Goal: Information Seeking & Learning: Learn about a topic

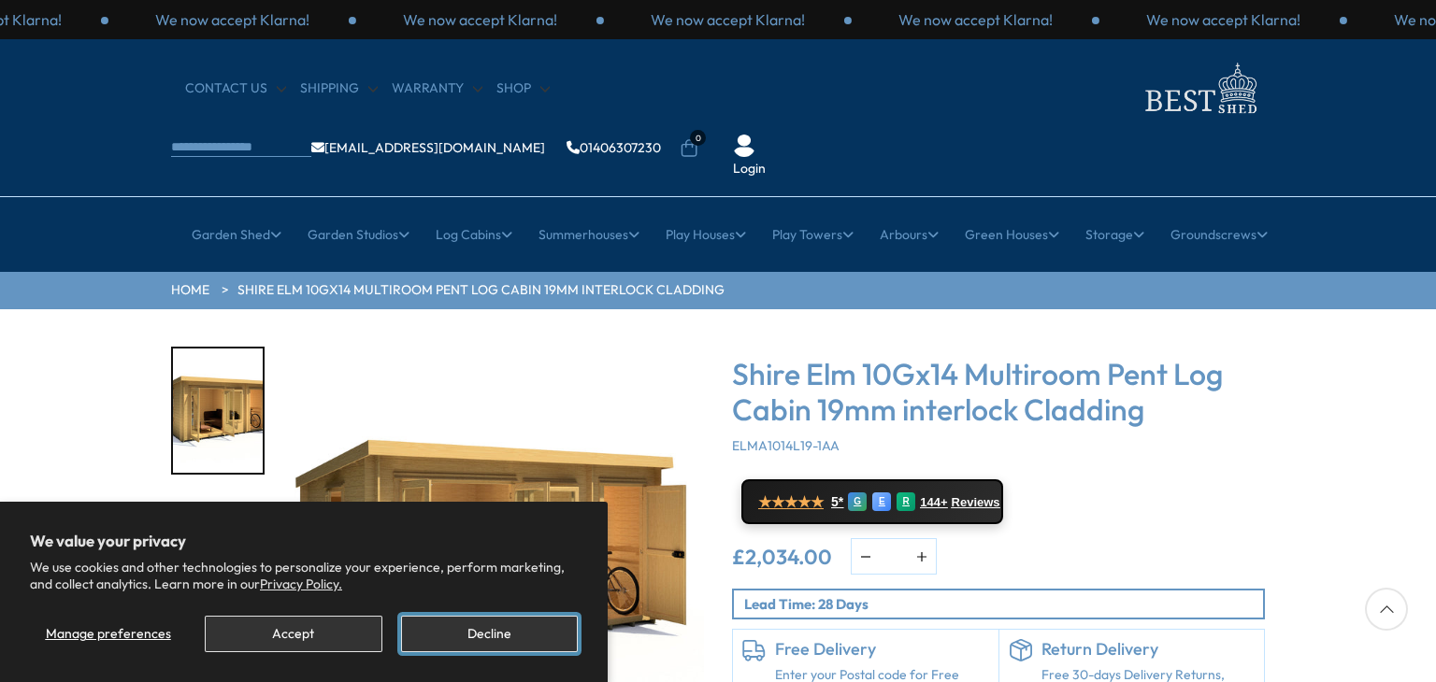
click at [466, 620] on button "Decline" at bounding box center [489, 634] width 177 height 36
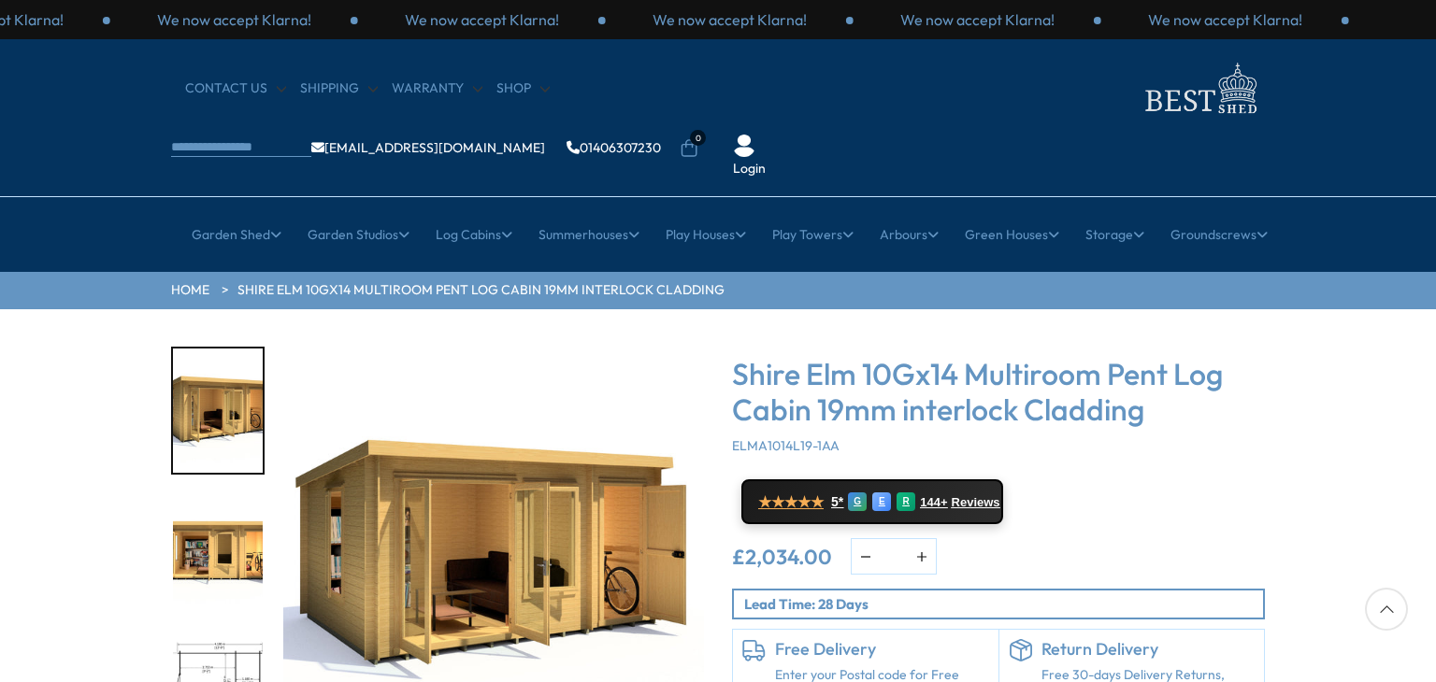
click at [459, 519] on img "1 / 11" at bounding box center [493, 557] width 421 height 421
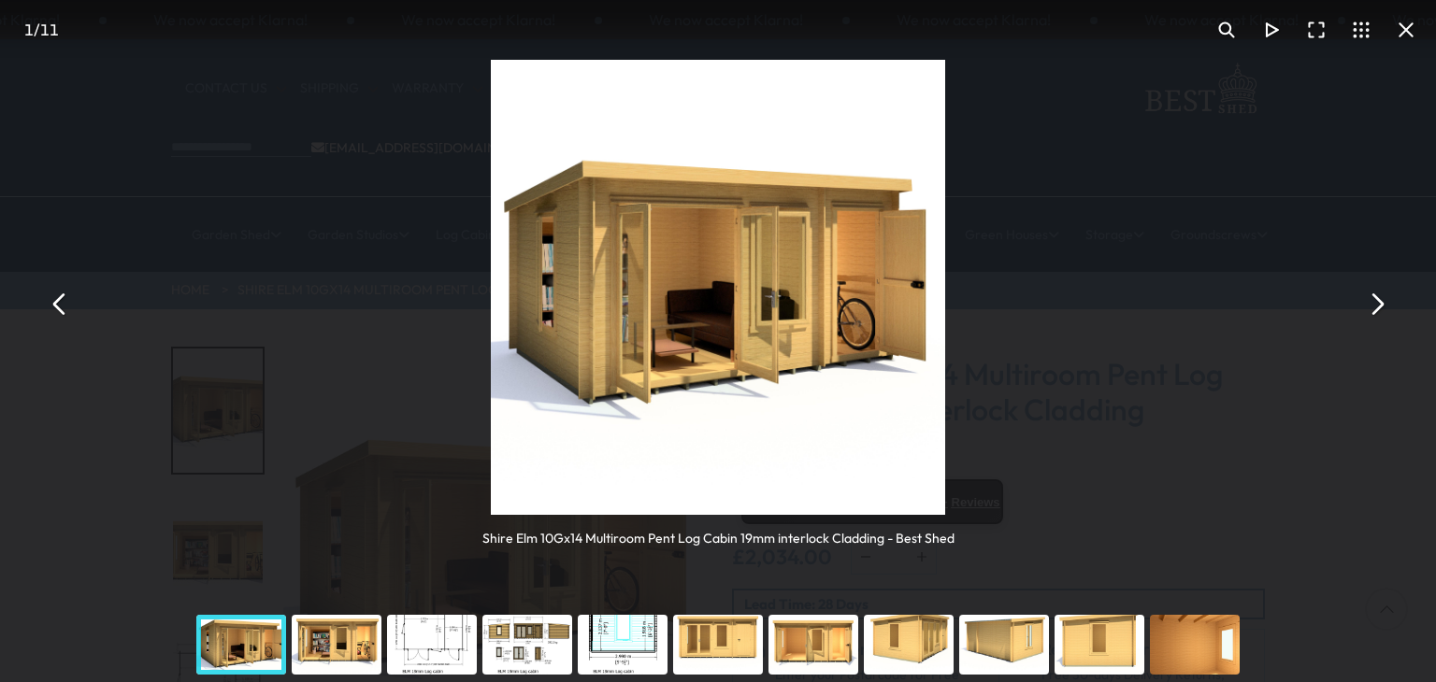
click at [1369, 308] on button "You can close this modal content with the ESC key" at bounding box center [1376, 303] width 45 height 45
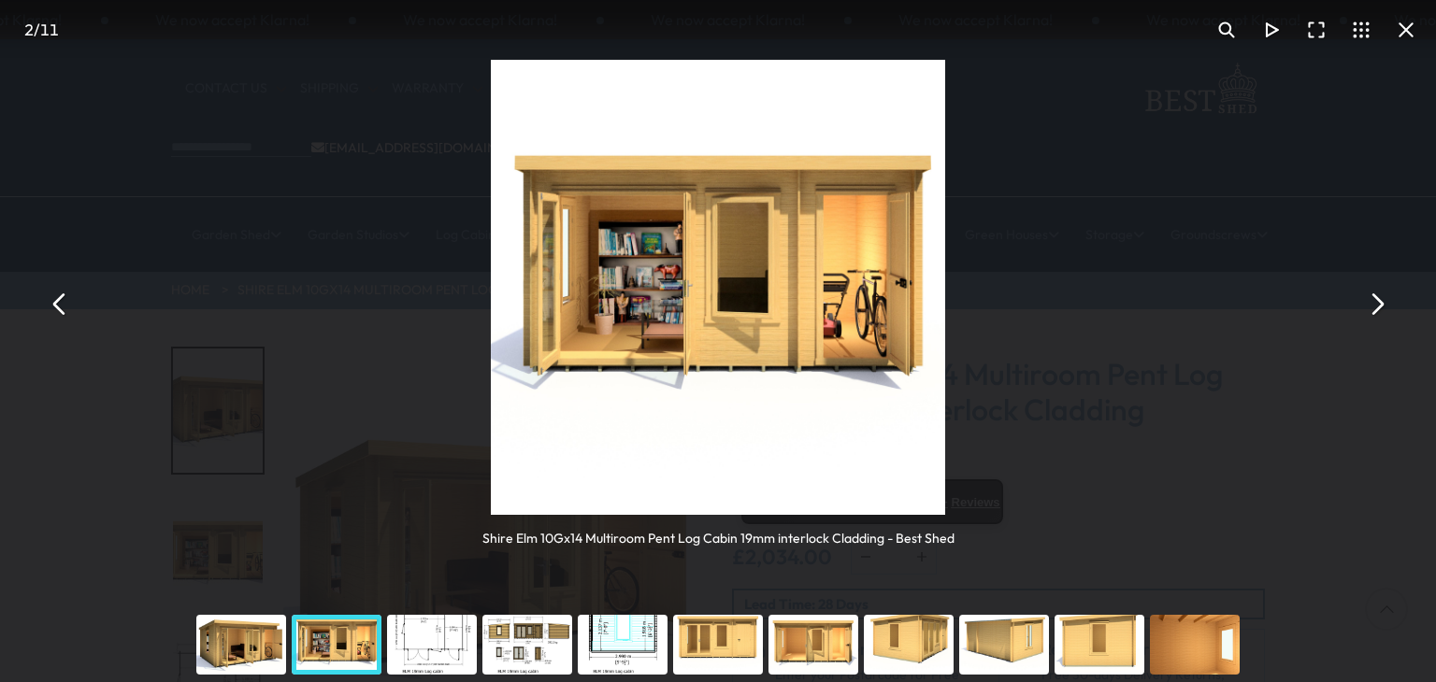
click at [444, 630] on div "You can close this modal content with the ESC key" at bounding box center [431, 645] width 95 height 75
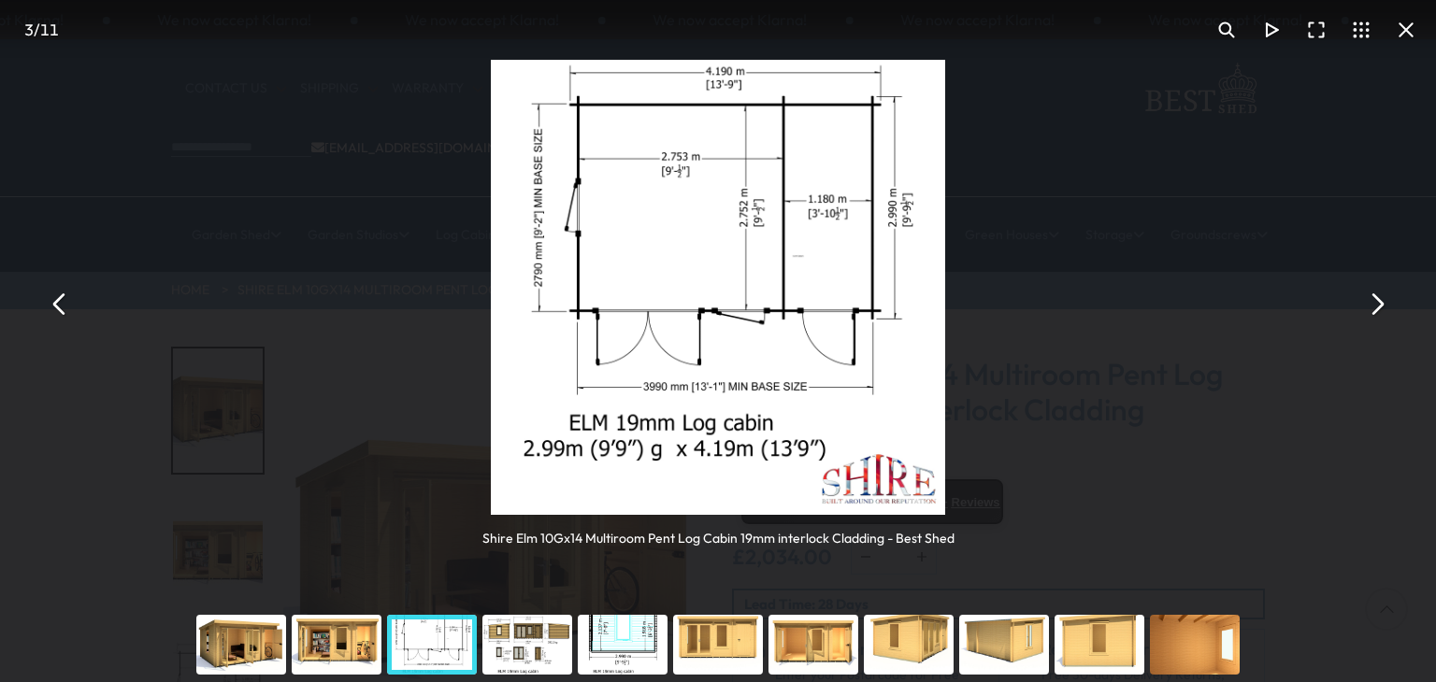
click at [634, 643] on div "You can close this modal content with the ESC key" at bounding box center [622, 645] width 95 height 75
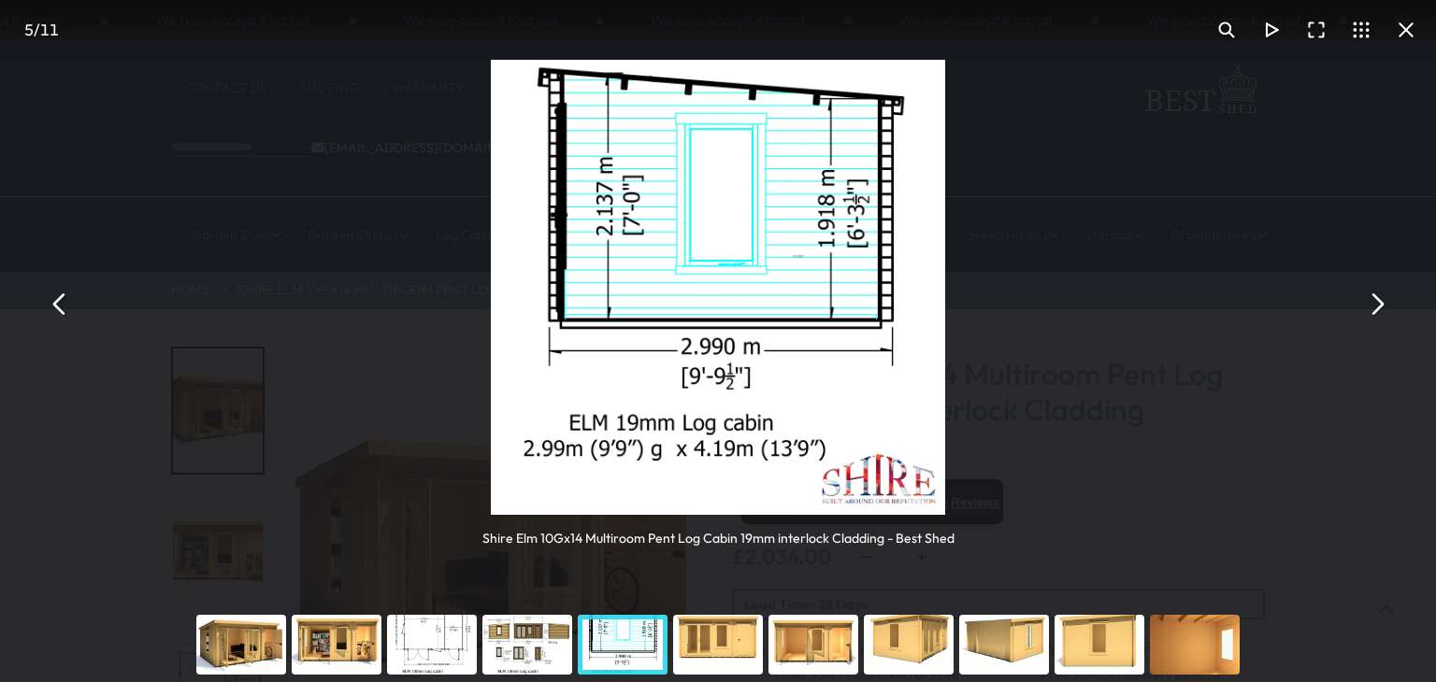
click at [531, 614] on div "You can close this modal content with the ESC key" at bounding box center [527, 645] width 95 height 75
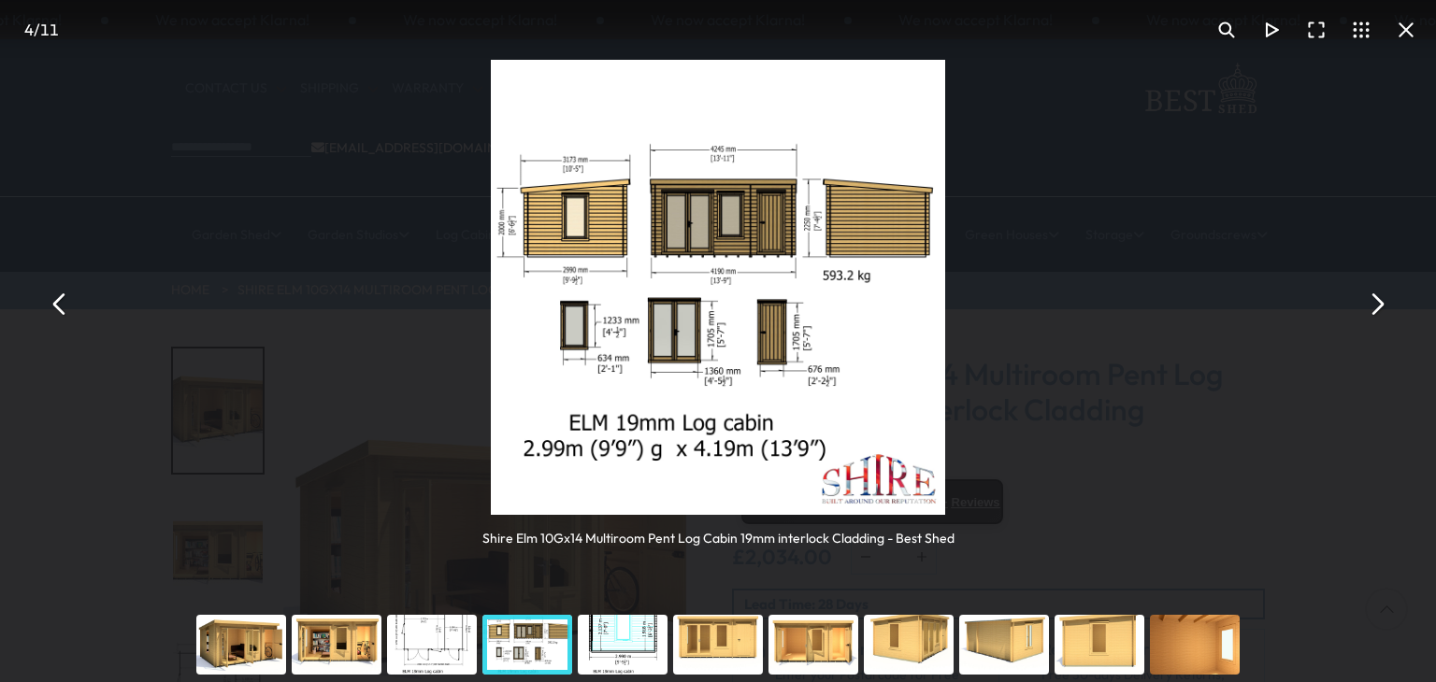
click at [326, 653] on div "You can close this modal content with the ESC key" at bounding box center [336, 645] width 95 height 75
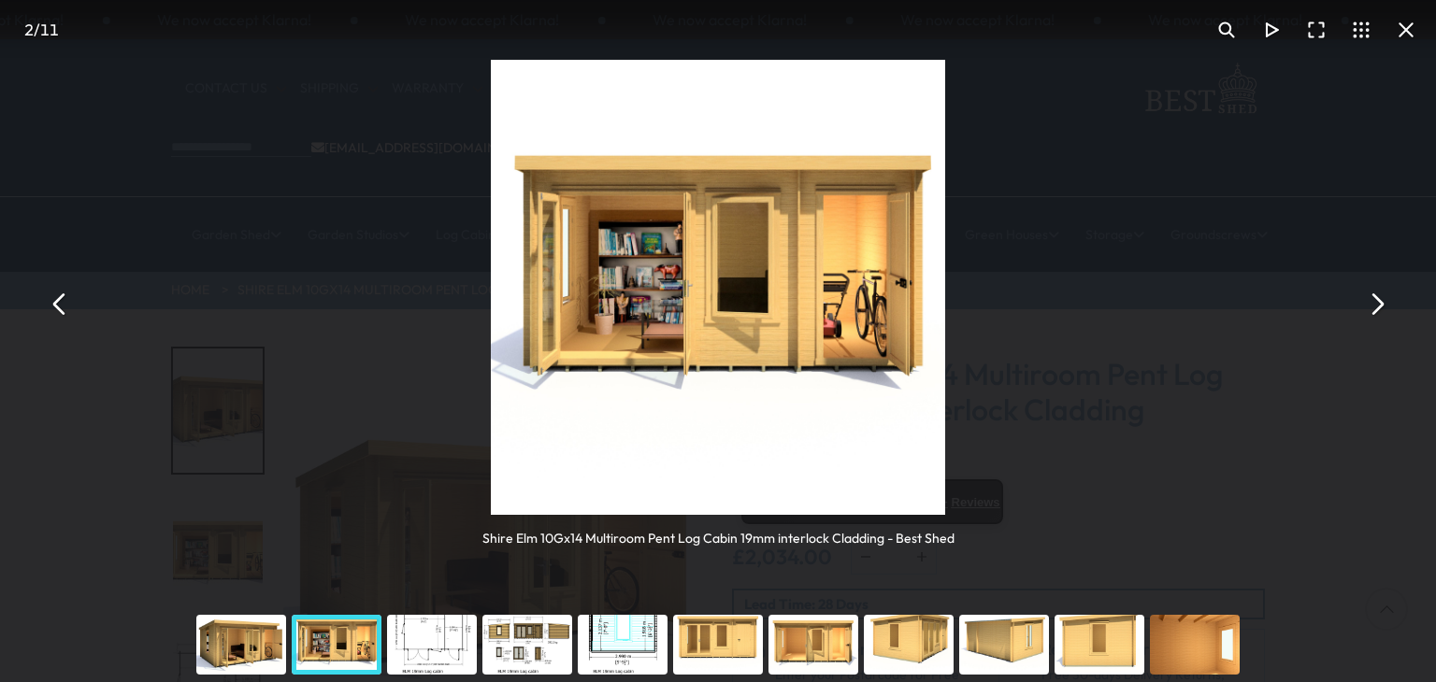
click at [231, 638] on div "You can close this modal content with the ESC key" at bounding box center [241, 645] width 95 height 75
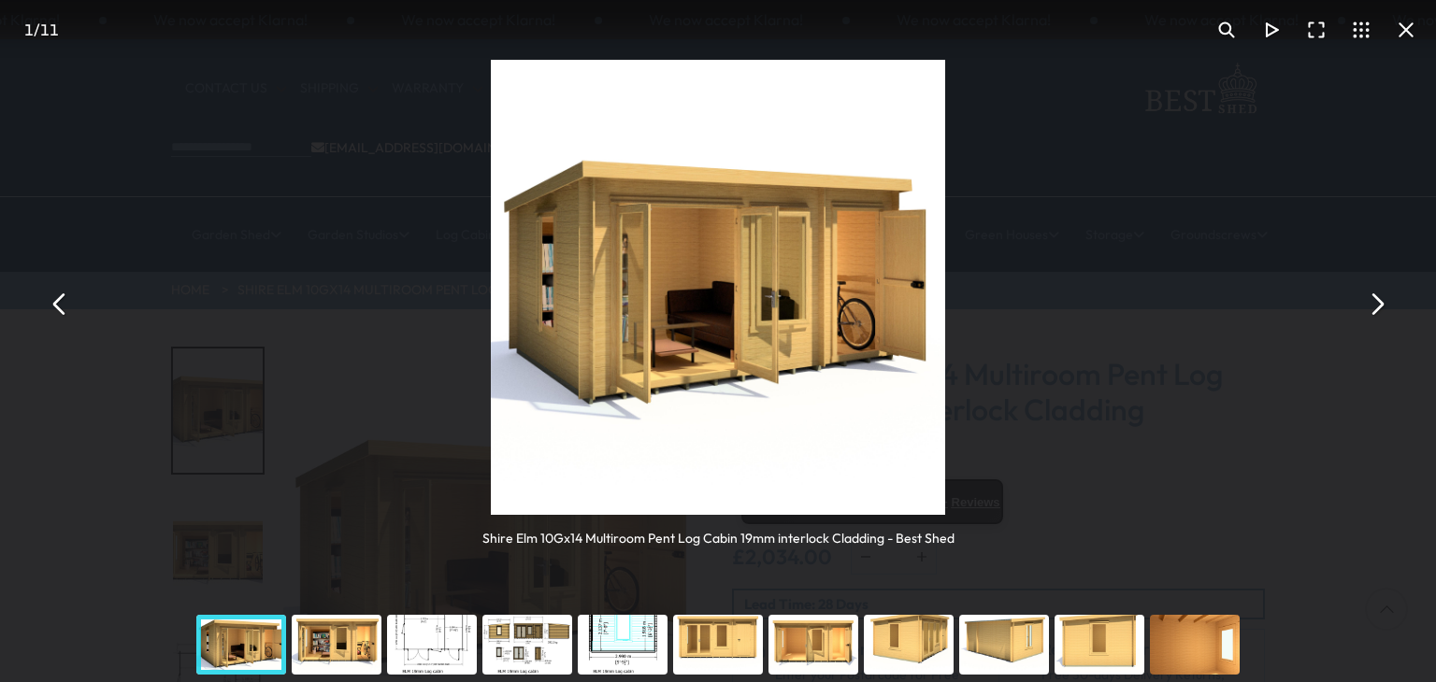
click at [1418, 33] on button "You can close this modal content with the ESC key" at bounding box center [1406, 29] width 45 height 45
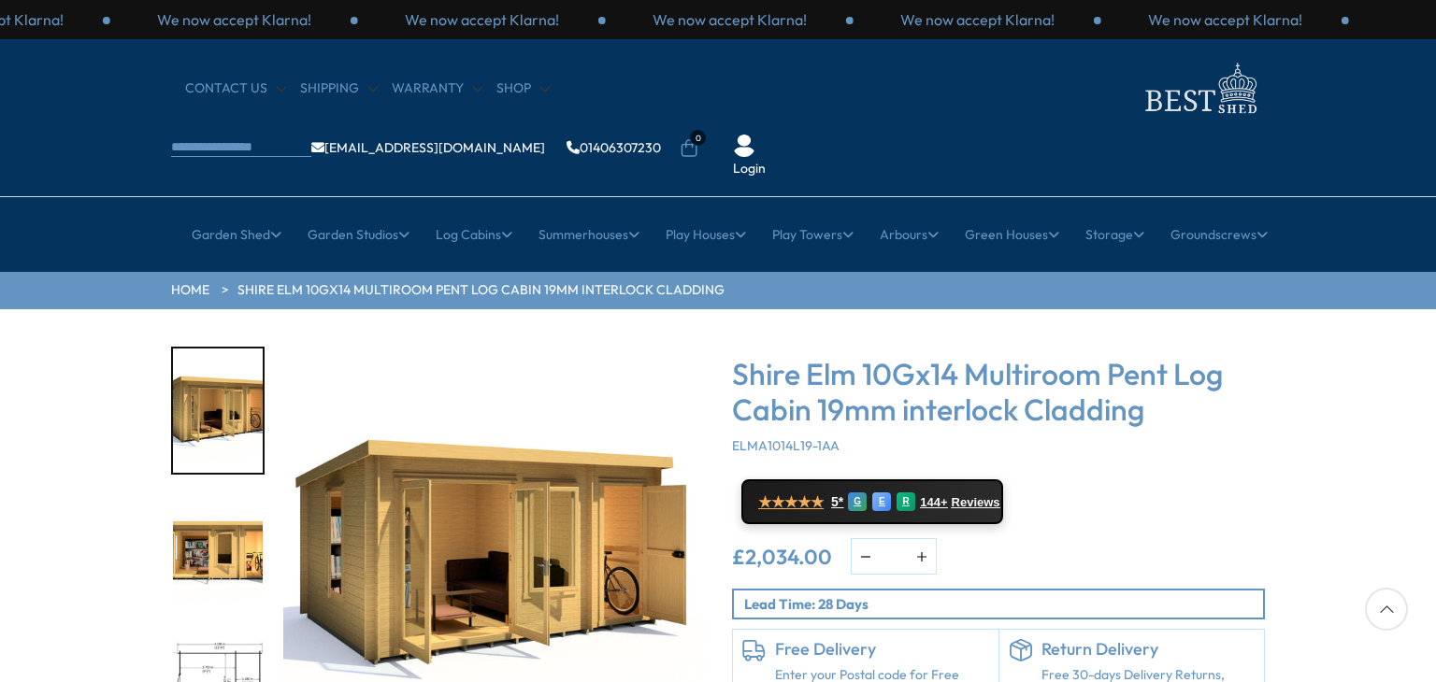
click at [1379, 611] on div at bounding box center [1386, 609] width 43 height 43
click at [1435, 475] on div "Click To Expand Click To Expand Click To Expand Click To Expand Click To Expand…" at bounding box center [718, 591] width 1436 height 565
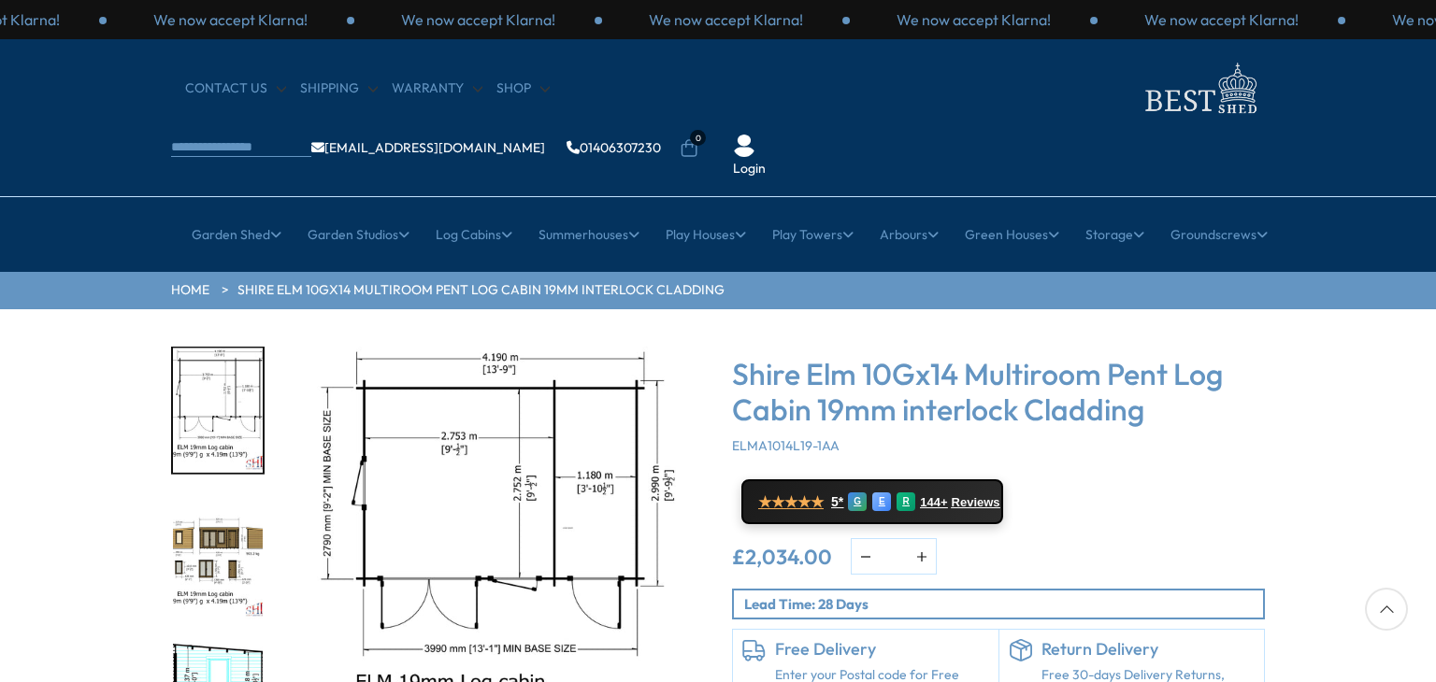
click at [1435, 502] on div "Click To Expand Click To Expand Click To Expand Click To Expand Click To Expand…" at bounding box center [718, 591] width 1436 height 565
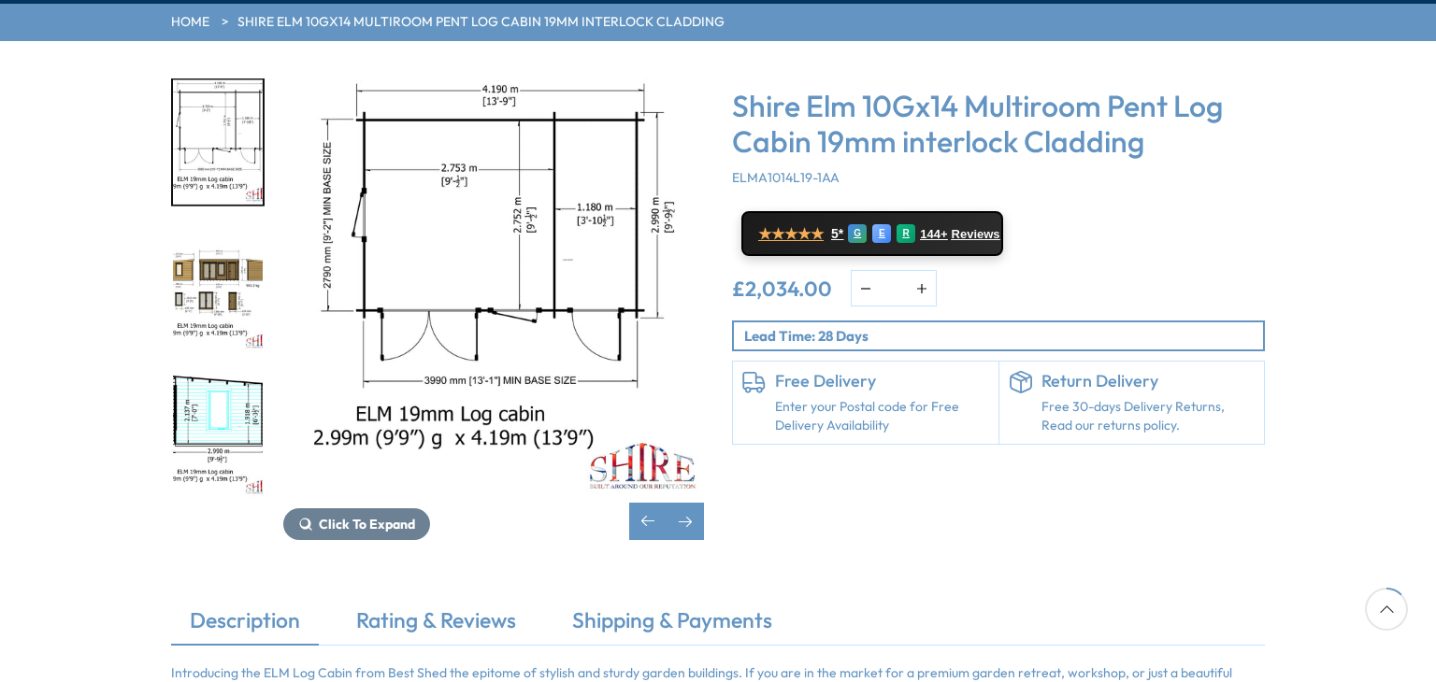
scroll to position [299, 0]
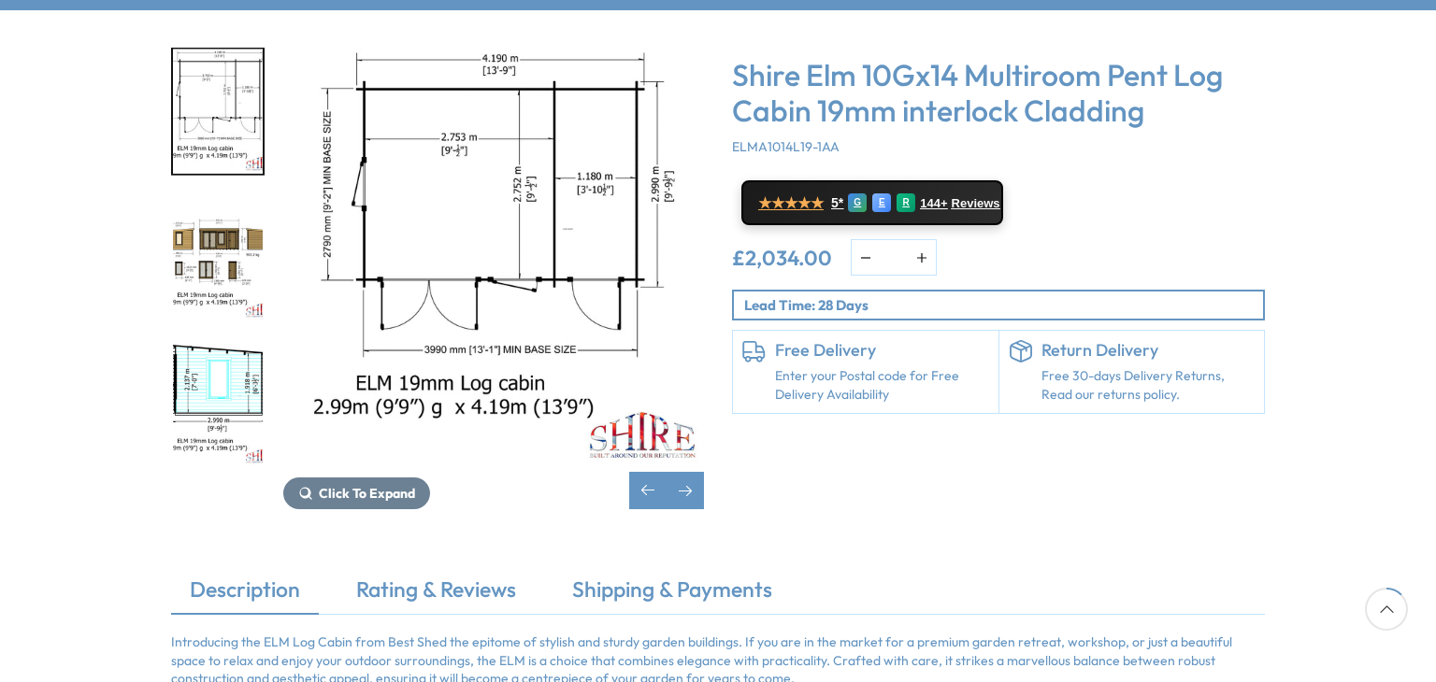
click at [224, 196] on img "4 / 11" at bounding box center [218, 258] width 90 height 124
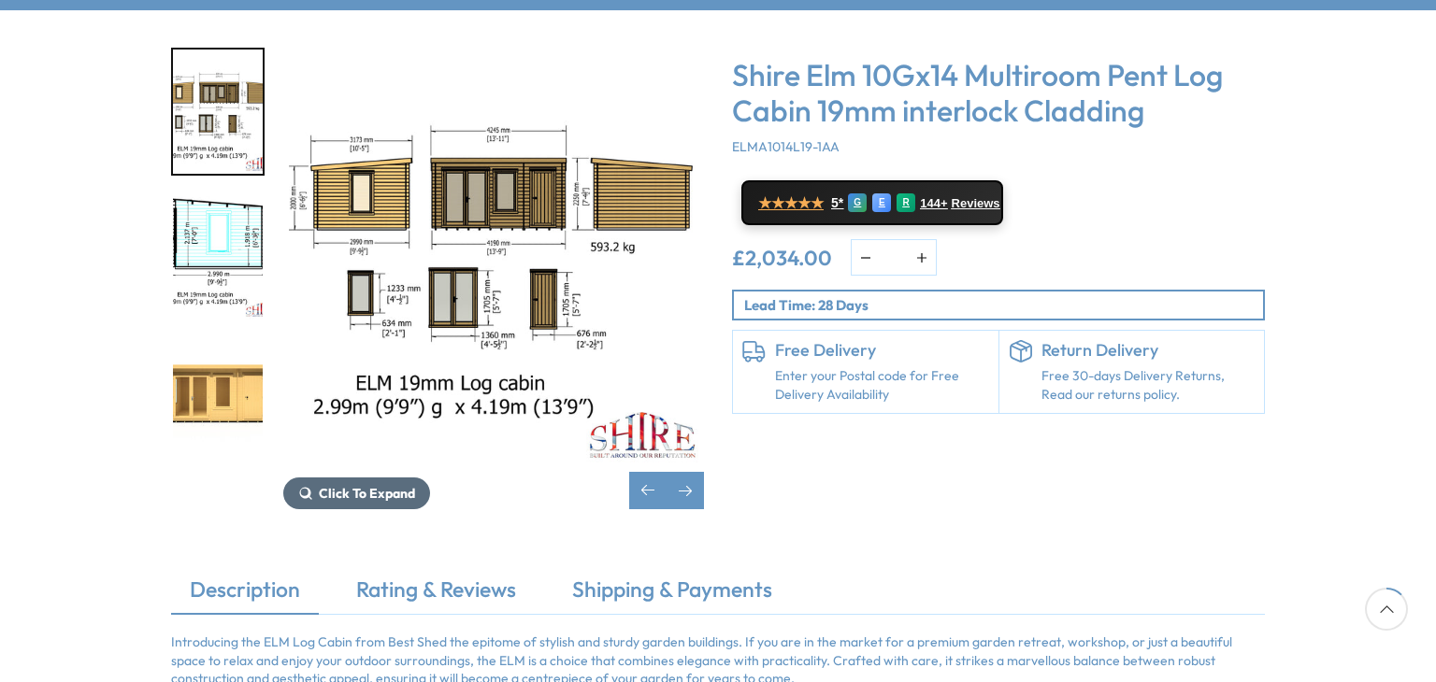
click at [310, 478] on button "Click To Expand" at bounding box center [356, 494] width 147 height 32
